Goal: Information Seeking & Learning: Check status

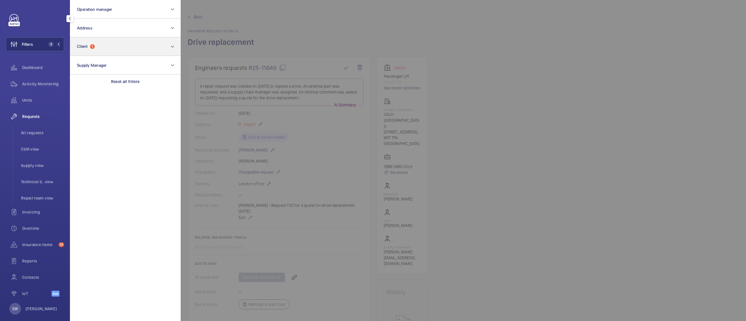
click at [139, 83] on p "Reset all filters" at bounding box center [125, 82] width 29 height 6
click at [112, 40] on button "Client 1" at bounding box center [125, 46] width 111 height 19
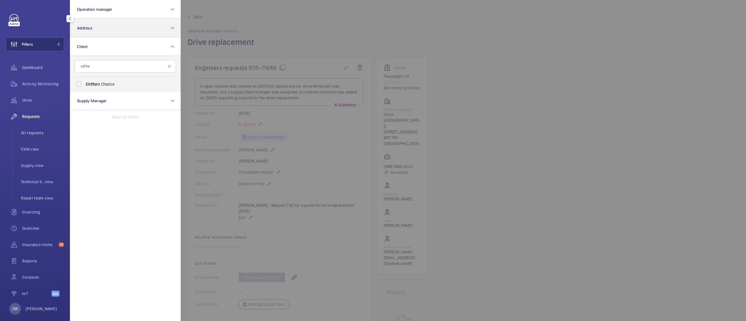
type input "cliffor"
click at [132, 33] on button "Address" at bounding box center [125, 28] width 111 height 19
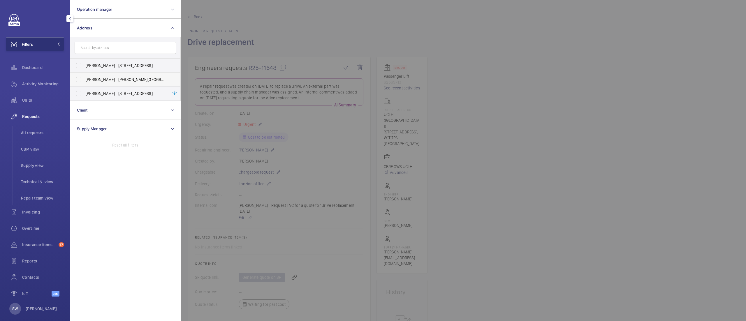
click at [124, 79] on span "[PERSON_NAME] - [PERSON_NAME][GEOGRAPHIC_DATA]" at bounding box center [126, 80] width 80 height 6
click at [85, 79] on input "[PERSON_NAME] - [PERSON_NAME][GEOGRAPHIC_DATA]" at bounding box center [79, 80] width 12 height 12
checkbox input "true"
click at [35, 82] on span "Activity Monitoring" at bounding box center [43, 84] width 42 height 6
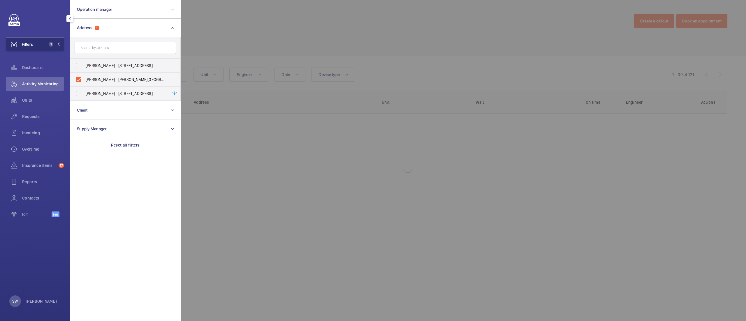
click at [433, 45] on div at bounding box center [554, 160] width 746 height 321
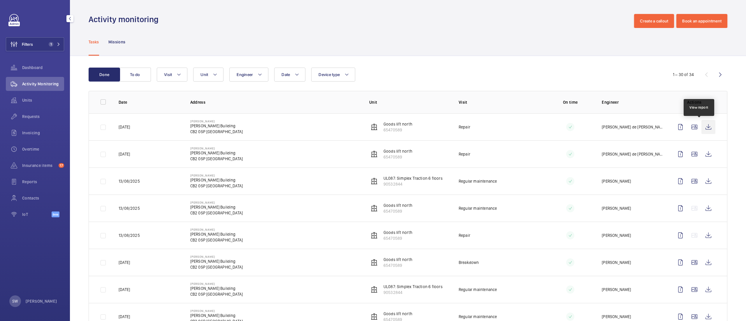
click at [702, 129] on wm-front-icon-button at bounding box center [709, 127] width 14 height 14
click at [47, 100] on span "Units" at bounding box center [43, 100] width 42 height 6
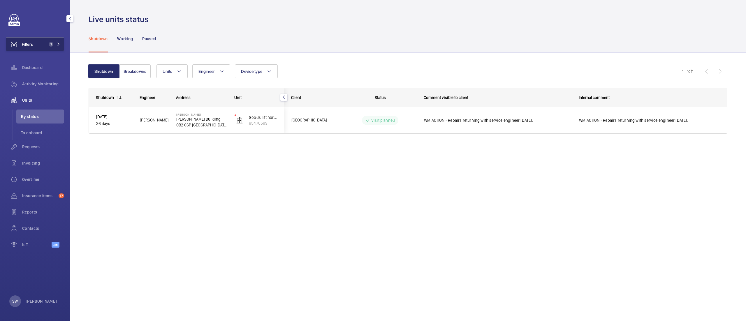
click at [25, 47] on span "Filters" at bounding box center [27, 44] width 11 height 6
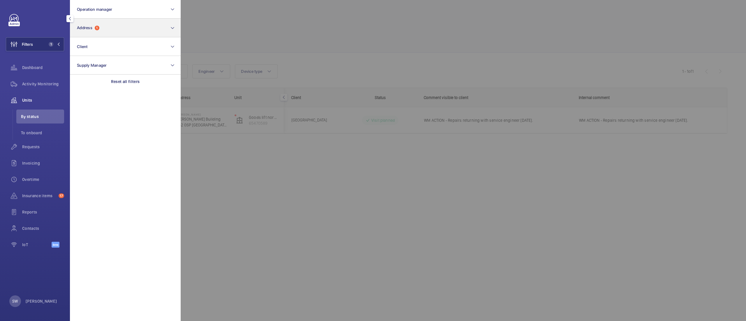
click at [126, 76] on div "Reset all filters" at bounding box center [125, 82] width 111 height 14
click at [101, 35] on button "Address" at bounding box center [125, 28] width 111 height 19
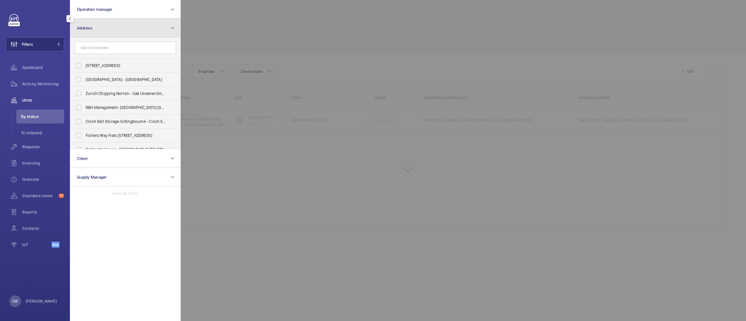
click at [100, 30] on button "Address" at bounding box center [125, 28] width 111 height 19
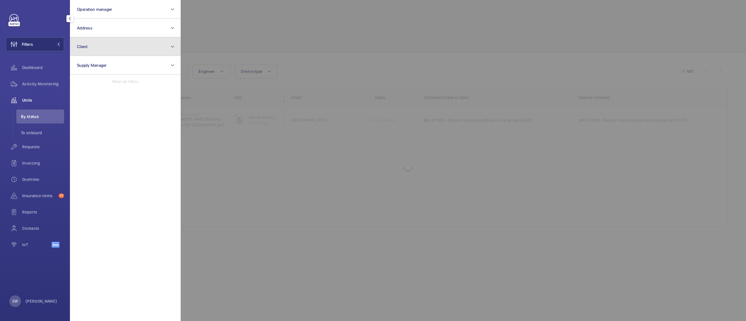
click at [100, 46] on button "Client" at bounding box center [125, 46] width 111 height 19
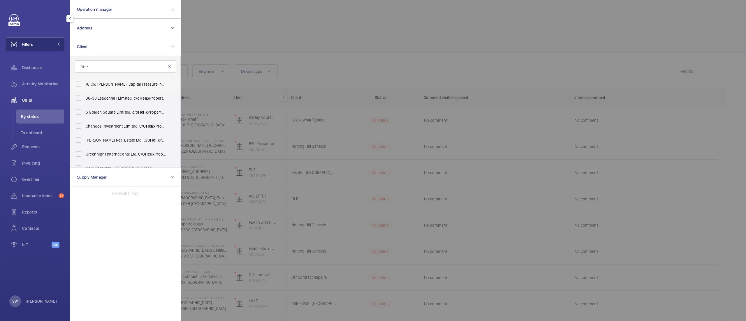
type input "helix"
click at [128, 81] on label "16 Old [PERSON_NAME], Capital Treasure Investments Limited, C/O Helix Property …" at bounding box center [120, 84] width 101 height 14
click at [85, 81] on input "16 Old [PERSON_NAME], Capital Treasure Investments Limited, C/O Helix Property …" at bounding box center [79, 84] width 12 height 12
click at [126, 90] on label "16 Old [PERSON_NAME], Capital Treasure Investments Limited, C/O Helix Property …" at bounding box center [120, 84] width 101 height 14
click at [85, 90] on input "16 Old [PERSON_NAME], Capital Treasure Investments Limited, C/O Helix Property …" at bounding box center [79, 84] width 12 height 12
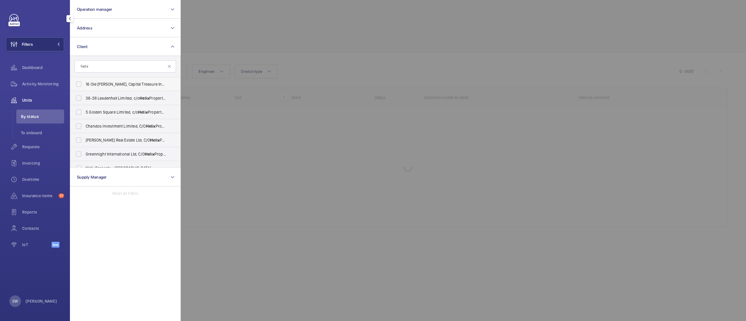
click at [126, 85] on span "16 Old [PERSON_NAME], Capital Treasure Investments Limited, C/O Helix Property …" at bounding box center [126, 84] width 80 height 6
click at [85, 85] on input "16 Old [PERSON_NAME], Capital Treasure Investments Limited, C/O Helix Property …" at bounding box center [79, 84] width 12 height 12
checkbox input "true"
click at [124, 97] on span "36-38 Leadenhall Limited, c/o Helix Property Advisors" at bounding box center [126, 98] width 80 height 6
click at [85, 97] on input "36-38 Leadenhall Limited, c/o Helix Property Advisors" at bounding box center [79, 98] width 12 height 12
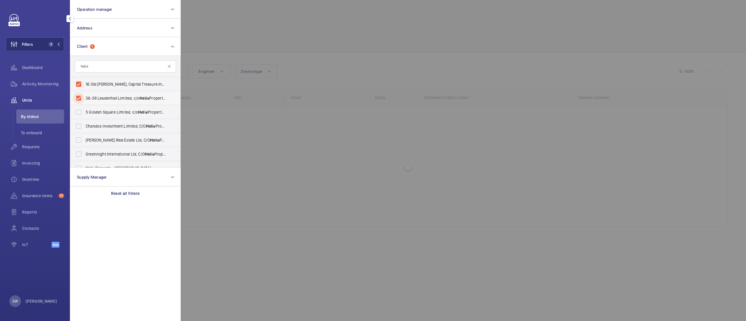
checkbox input "true"
click at [125, 111] on span "5 Golden Square Limited, c/o Helix Property Advisors" at bounding box center [126, 112] width 80 height 6
click at [85, 111] on input "5 Golden Square Limited, c/o Helix Property Advisors" at bounding box center [79, 112] width 12 height 12
checkbox input "true"
click at [124, 127] on span "Chandos Investment Limited, C/O Helix Property Advisors Limited" at bounding box center [126, 126] width 80 height 6
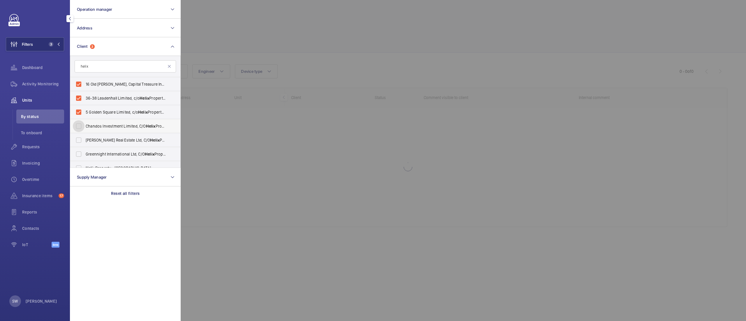
click at [85, 127] on input "Chandos Investment Limited, C/O Helix Property Advisors Limited" at bounding box center [79, 126] width 12 height 12
checkbox input "true"
click at [126, 139] on span "[PERSON_NAME] Real Estate Ltd, C/O Helix Property Advisors Ltd ( Helix )" at bounding box center [126, 140] width 80 height 6
click at [85, 139] on input "[PERSON_NAME] Real Estate Ltd, C/O Helix Property Advisors Ltd ( Helix )" at bounding box center [79, 140] width 12 height 12
checkbox input "true"
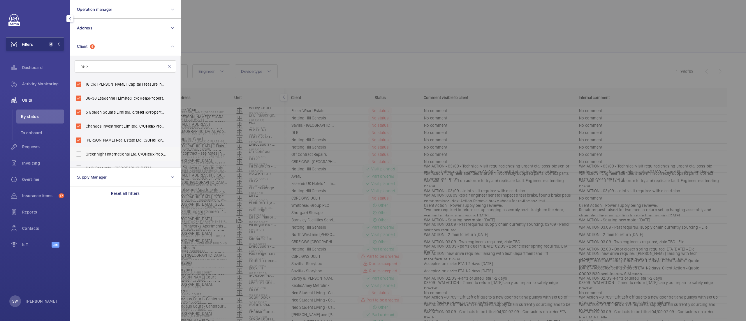
click at [129, 155] on span "Greennight International Ltd, C/O Helix Property Advisors Limited" at bounding box center [126, 154] width 80 height 6
click at [85, 155] on input "Greennight International Ltd, C/O Helix Property Advisors Limited" at bounding box center [79, 154] width 12 height 12
checkbox input "true"
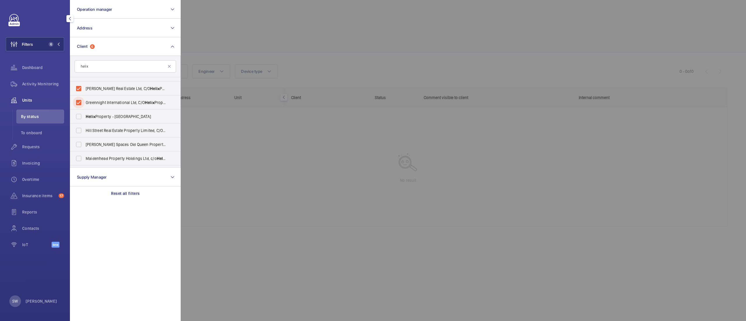
scroll to position [52, 0]
click at [125, 113] on span "Helix Property - Alphabeta Building" at bounding box center [126, 116] width 80 height 6
click at [85, 113] on input "Helix Property - Alphabeta Building" at bounding box center [79, 116] width 12 height 12
checkbox input "true"
click at [128, 128] on span "Hill Street Real Estate Property Limited, C/O Helix Property Advisors Limited" at bounding box center [126, 130] width 80 height 6
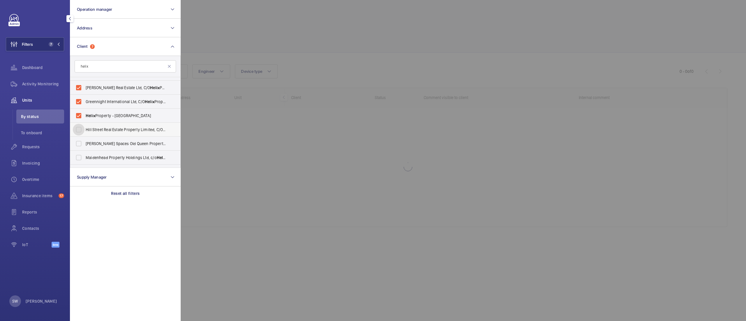
click at [85, 128] on input "Hill Street Real Estate Property Limited, C/O Helix Property Advisors Limited" at bounding box center [79, 130] width 12 height 12
checkbox input "true"
click at [128, 142] on span "[PERSON_NAME] Spaces Old Queen Property Limited, C/O Helix Property Advisors Li…" at bounding box center [126, 144] width 80 height 6
click at [85, 142] on input "[PERSON_NAME] Spaces Old Queen Property Limited, C/O Helix Property Advisors Li…" at bounding box center [79, 144] width 12 height 12
checkbox input "true"
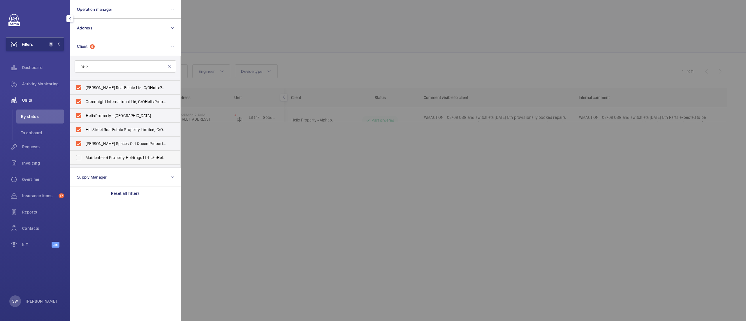
click at [128, 159] on span "[MEDICAL_DATA] Property Holdings Ltd, c/o Helix Property Advisors Ltd" at bounding box center [126, 158] width 80 height 6
click at [85, 159] on input "[MEDICAL_DATA] Property Holdings Ltd, c/o Helix Property Advisors Ltd" at bounding box center [79, 158] width 12 height 12
checkbox input "true"
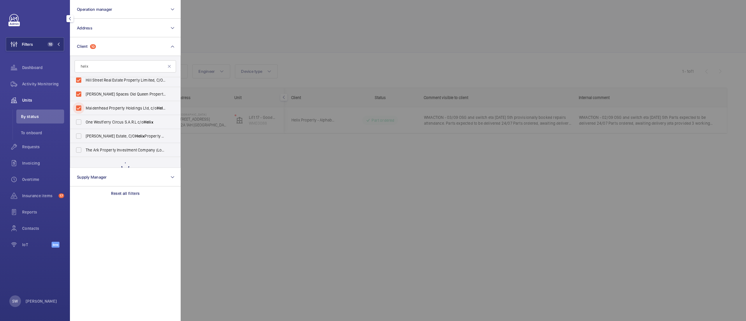
scroll to position [91, 0]
click at [120, 134] on span "One Westferry Circus S.A.R.L c/o Helix" at bounding box center [126, 133] width 80 height 6
click at [85, 134] on input "One Westferry Circus S.A.R.L c/o Helix" at bounding box center [79, 133] width 12 height 12
checkbox input "true"
click at [122, 146] on span "[PERSON_NAME] Estate, C/O Helix Property Advisors Limited" at bounding box center [126, 147] width 80 height 6
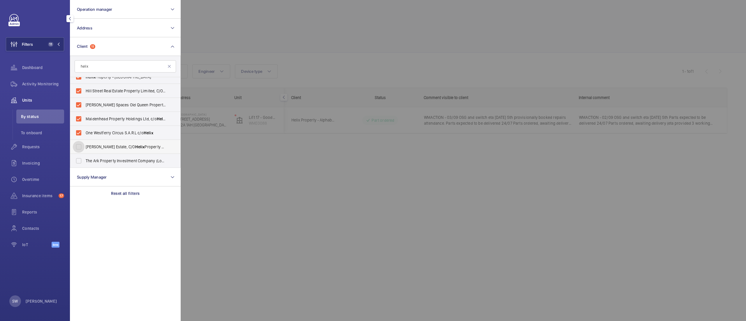
click at [85, 146] on input "[PERSON_NAME] Estate, C/O Helix Property Advisors Limited" at bounding box center [79, 147] width 12 height 12
checkbox input "true"
click at [124, 160] on span "The Ark Property Investment Company (London) Limited, C/O Helix Property Adviso…" at bounding box center [126, 161] width 80 height 6
click at [85, 160] on input "The Ark Property Investment Company (London) Limited, C/O Helix Property Adviso…" at bounding box center [79, 161] width 12 height 12
checkbox input "true"
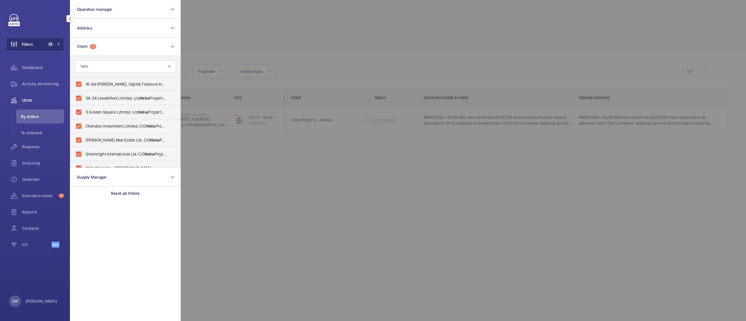
click at [268, 204] on div at bounding box center [554, 160] width 746 height 321
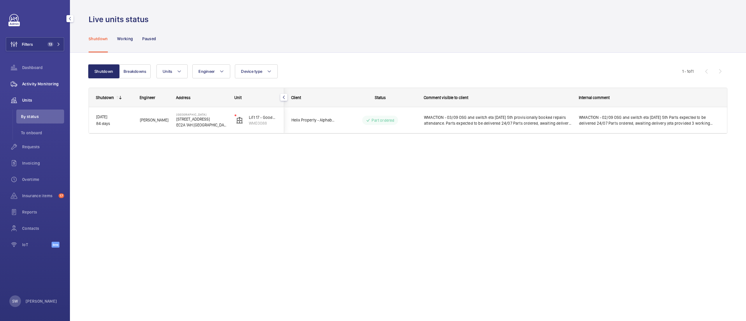
click at [38, 80] on div "Activity Monitoring" at bounding box center [35, 84] width 58 height 14
